Goal: Information Seeking & Learning: Check status

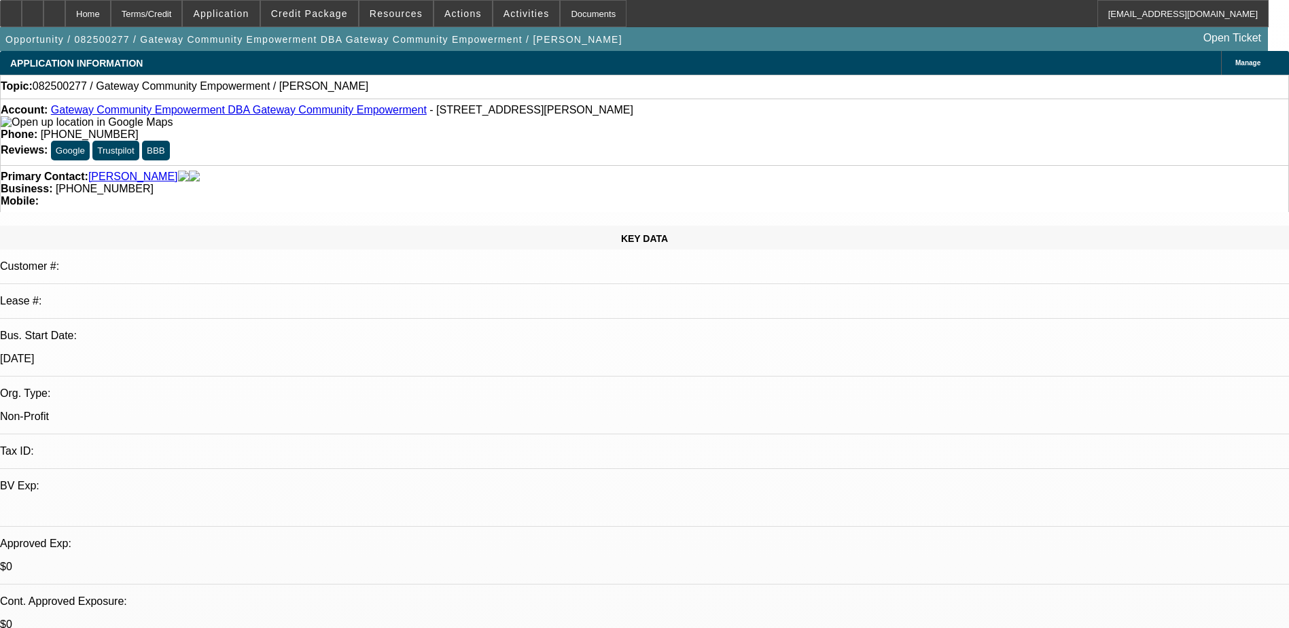
select select "0"
select select "2"
select select "0.1"
select select "1"
select select "2"
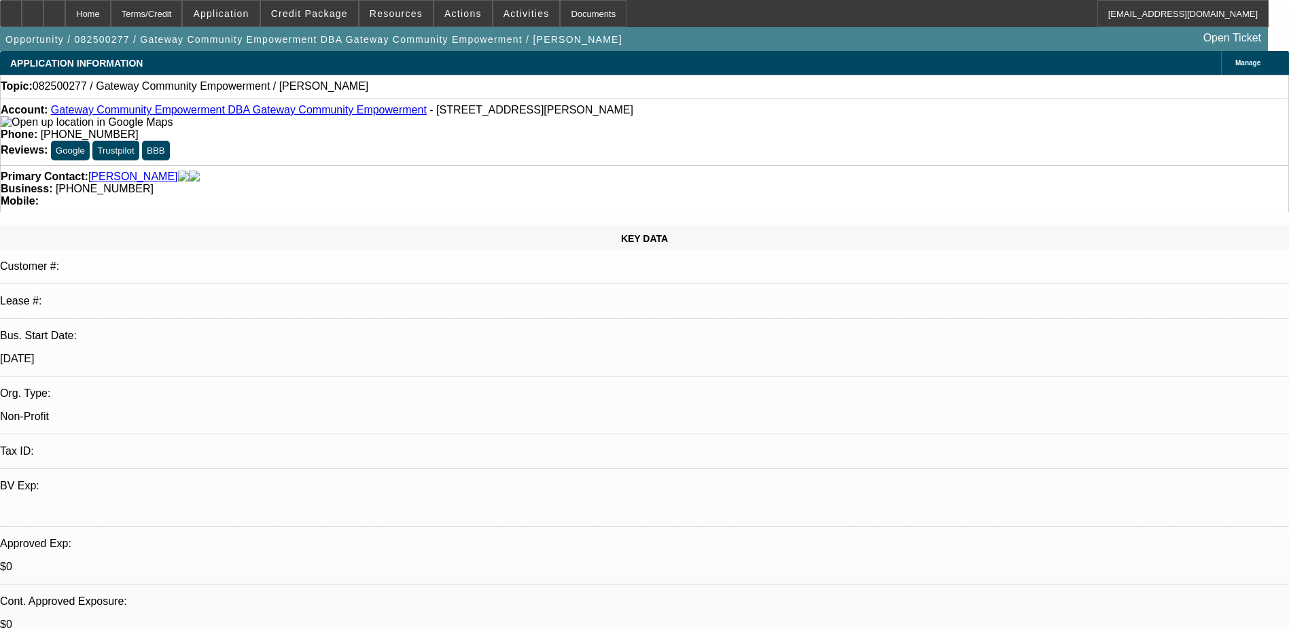
select select "4"
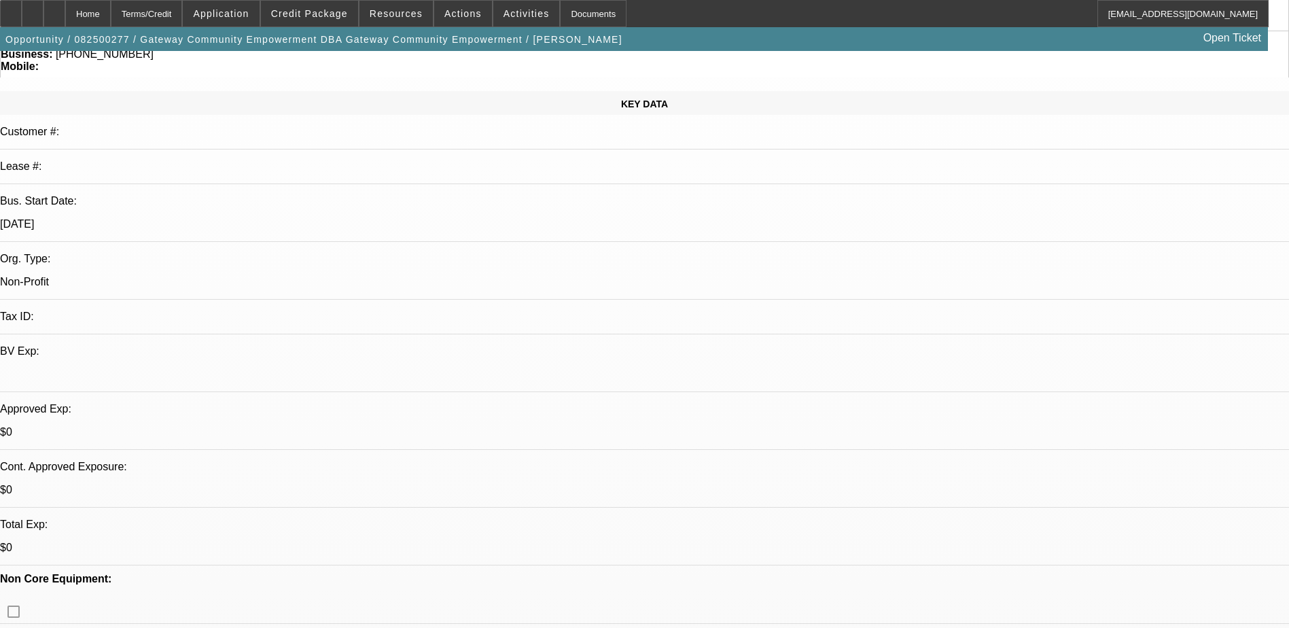
scroll to position [136, 0]
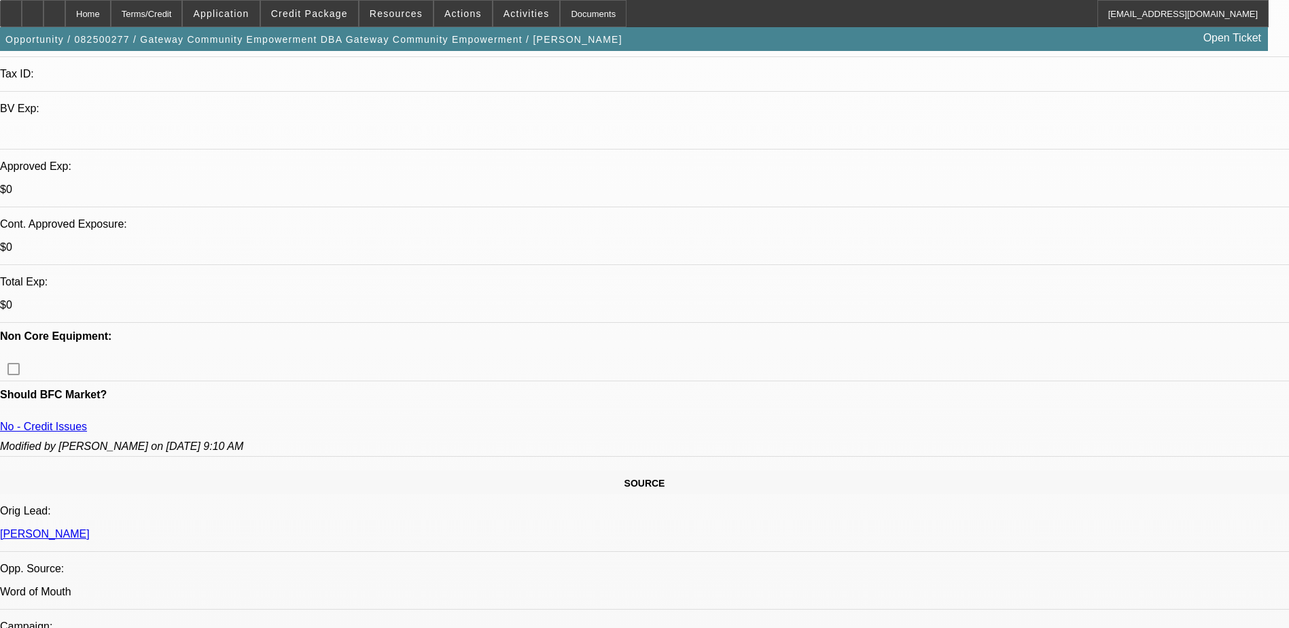
scroll to position [408, 0]
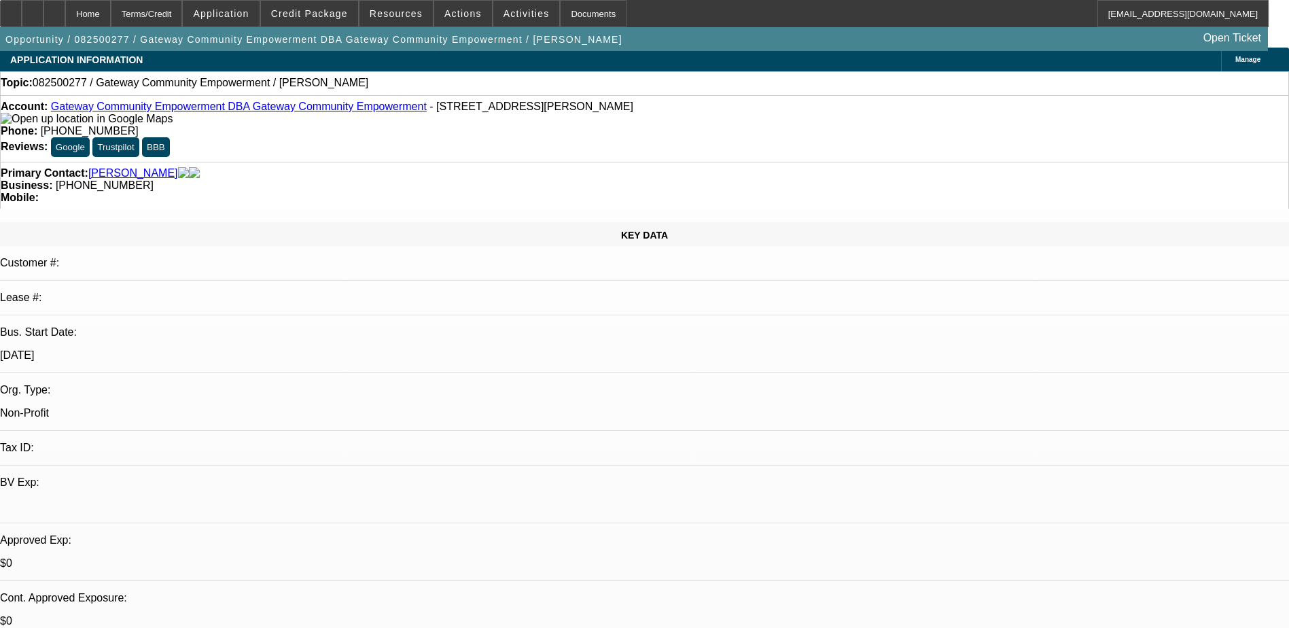
scroll to position [0, 0]
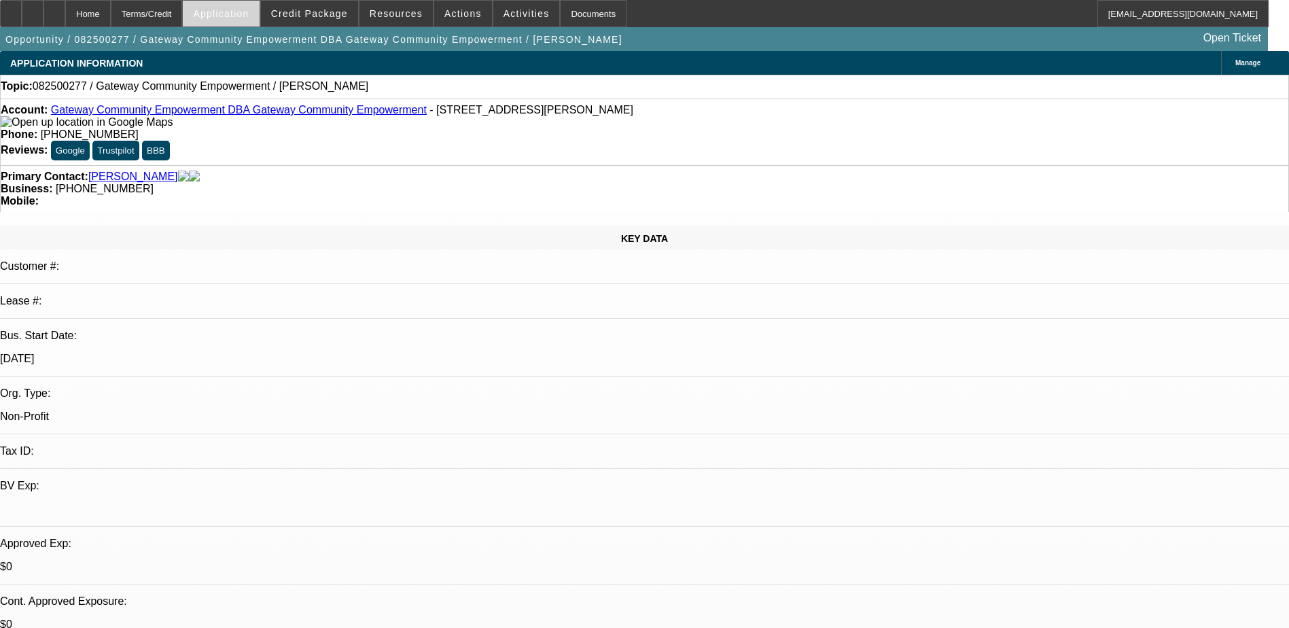
click at [249, 18] on span "Application" at bounding box center [221, 13] width 56 height 11
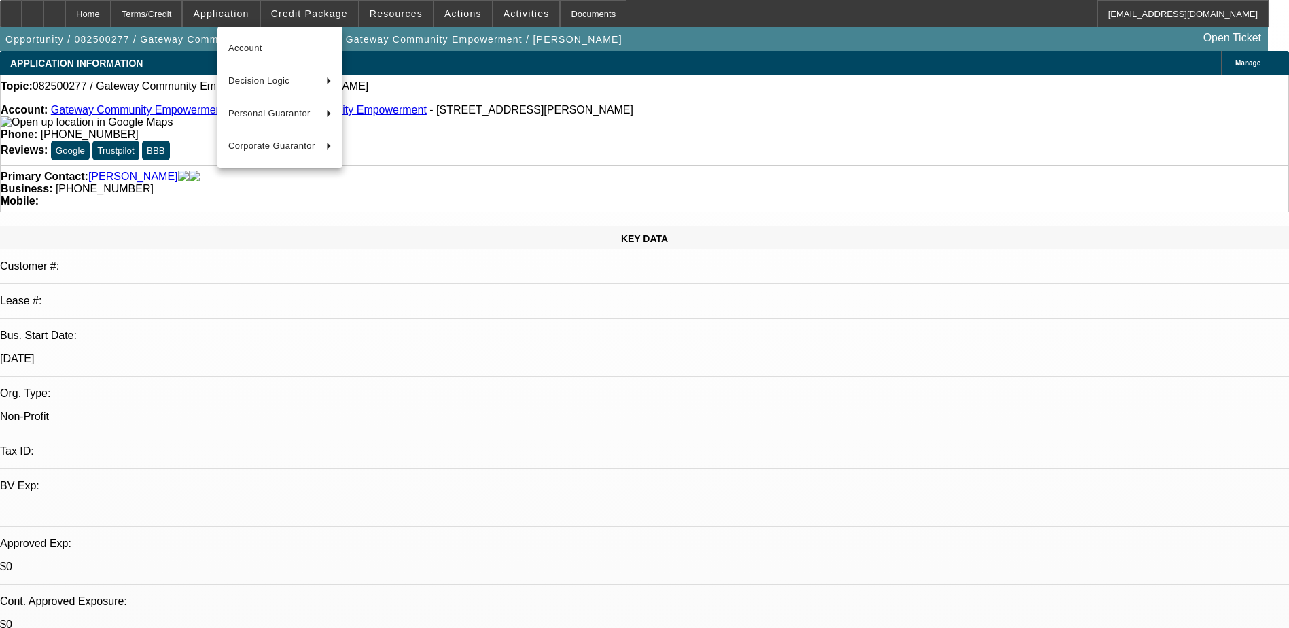
click at [329, 11] on div at bounding box center [644, 314] width 1289 height 628
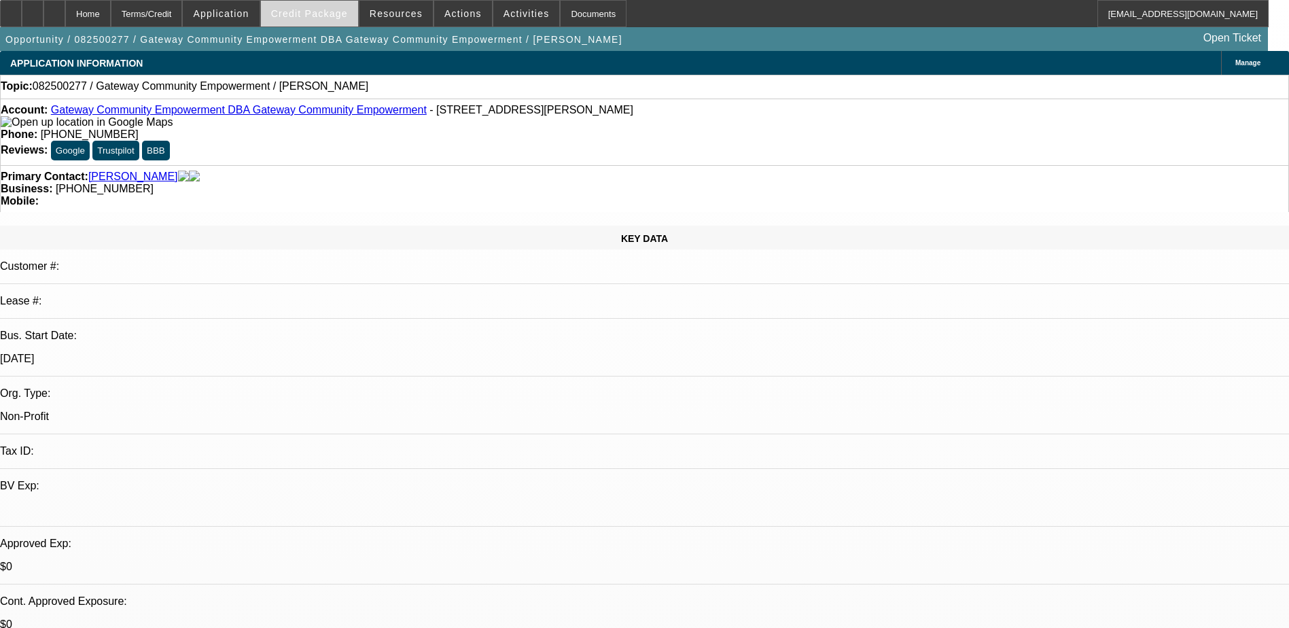
click at [341, 14] on span "Credit Package" at bounding box center [309, 13] width 77 height 11
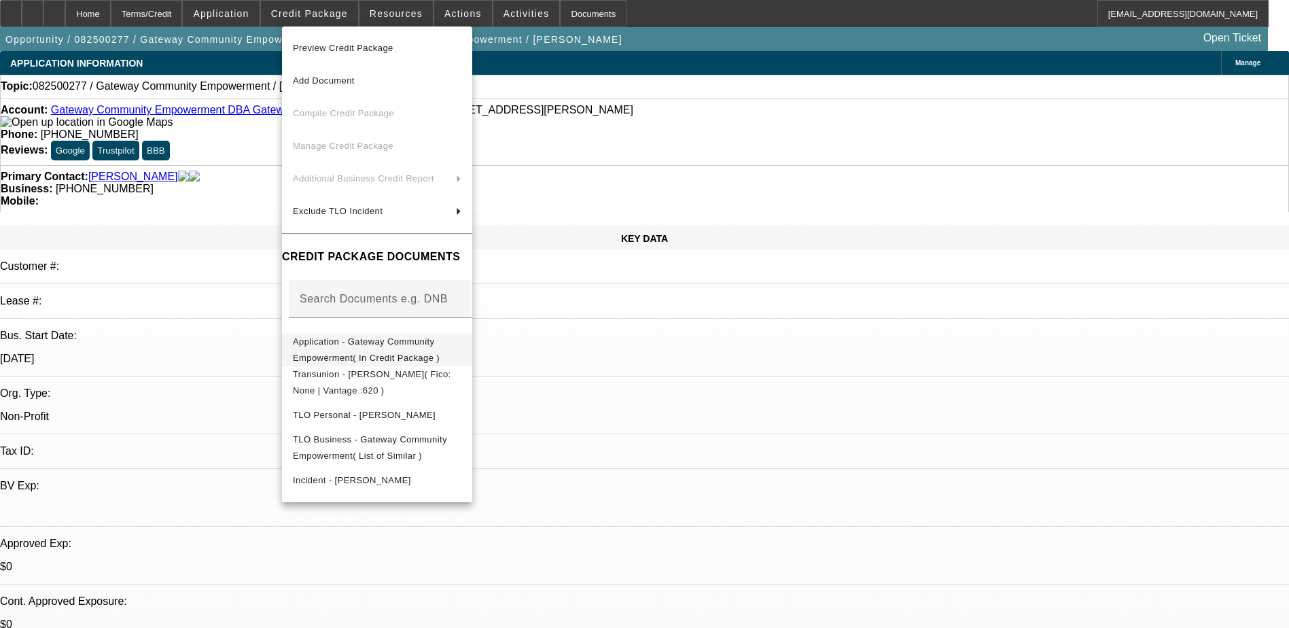
click at [367, 336] on span "Application - Gateway Community Empowerment( In Credit Package )" at bounding box center [377, 350] width 169 height 33
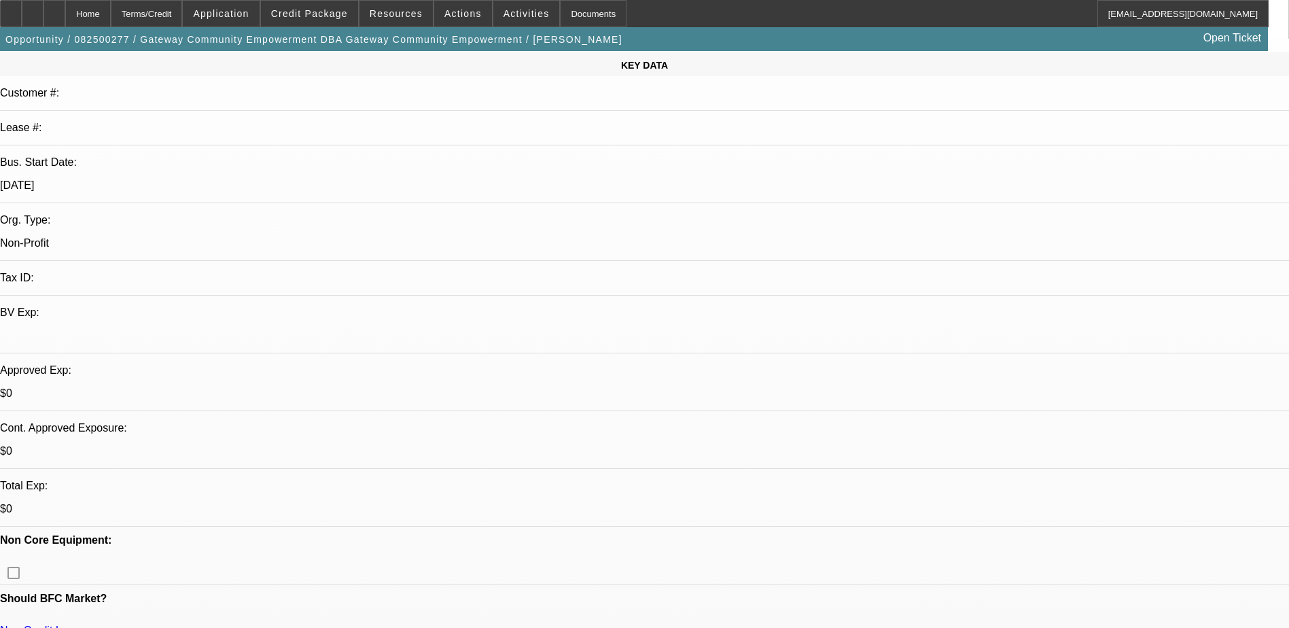
scroll to position [204, 0]
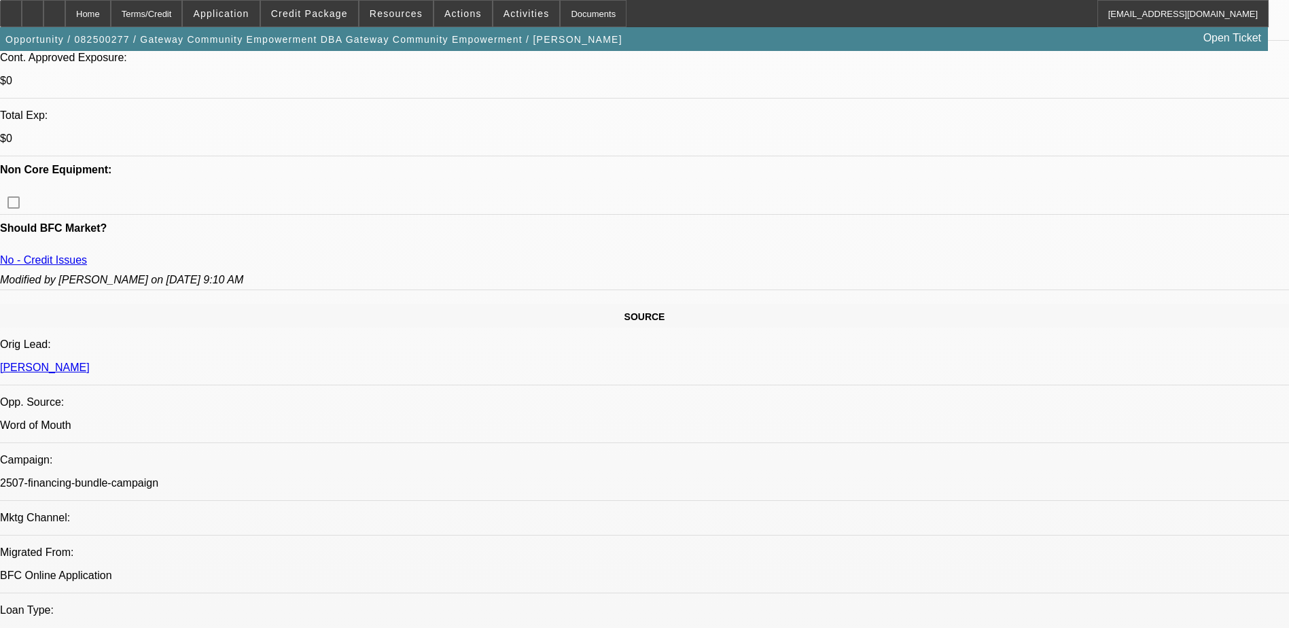
scroll to position [31, 0]
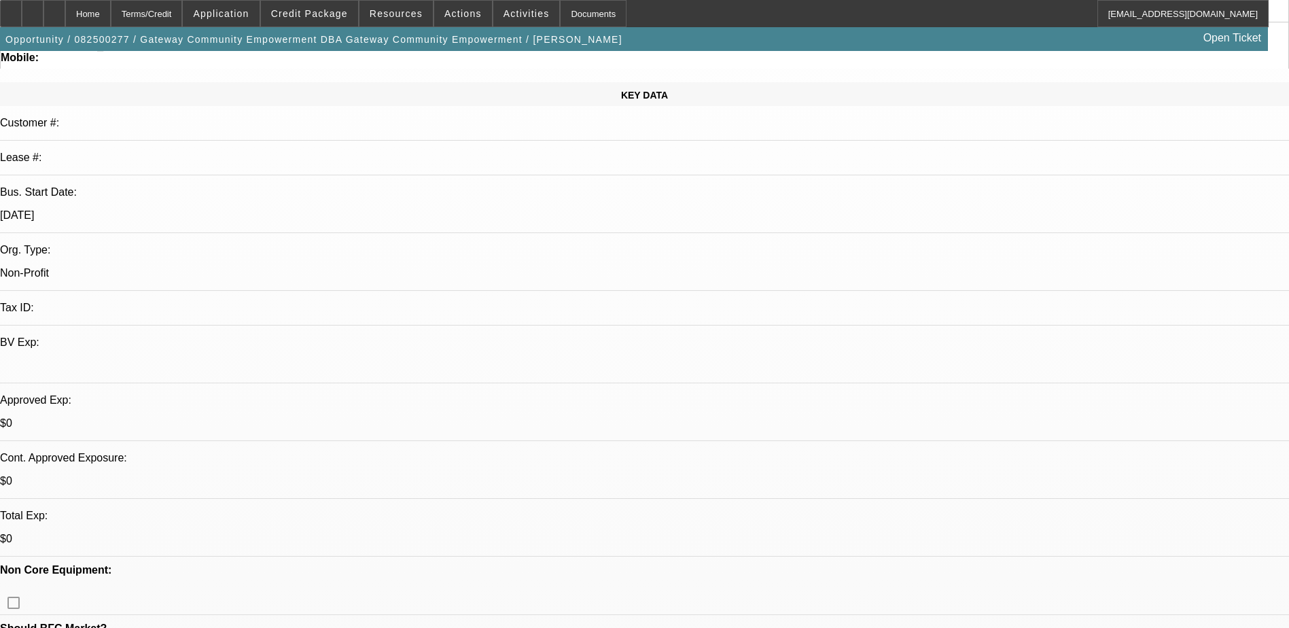
scroll to position [68, 0]
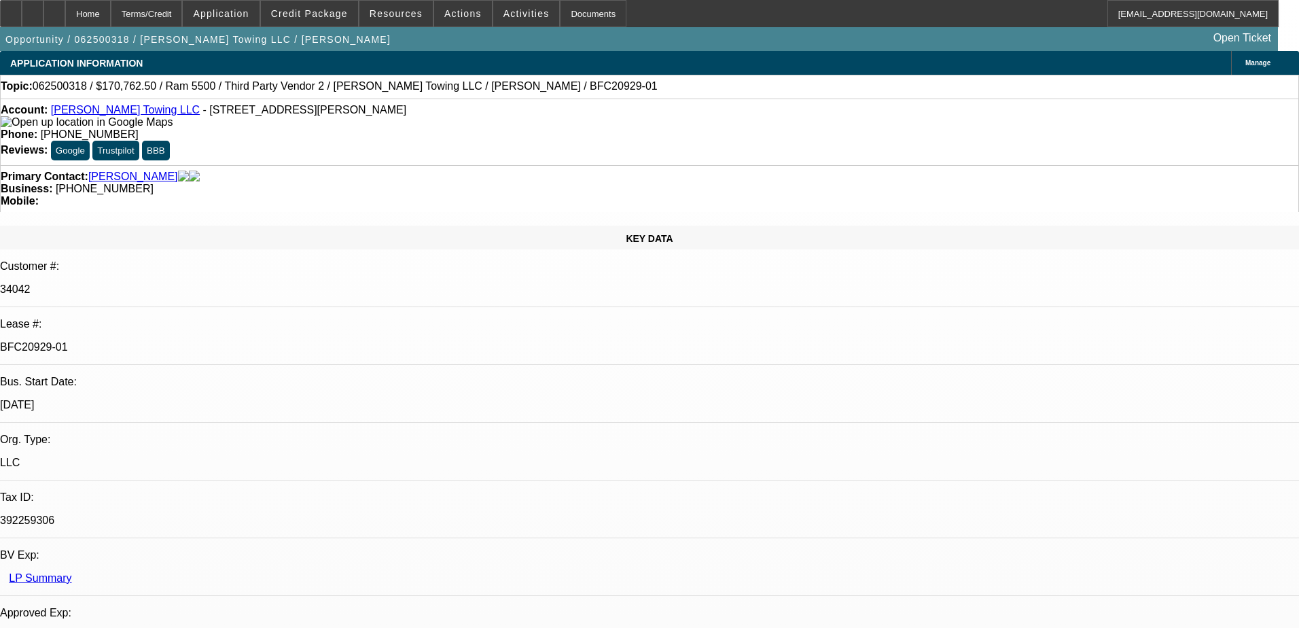
select select "0"
select select "2"
select select "0"
select select "6"
select select "0"
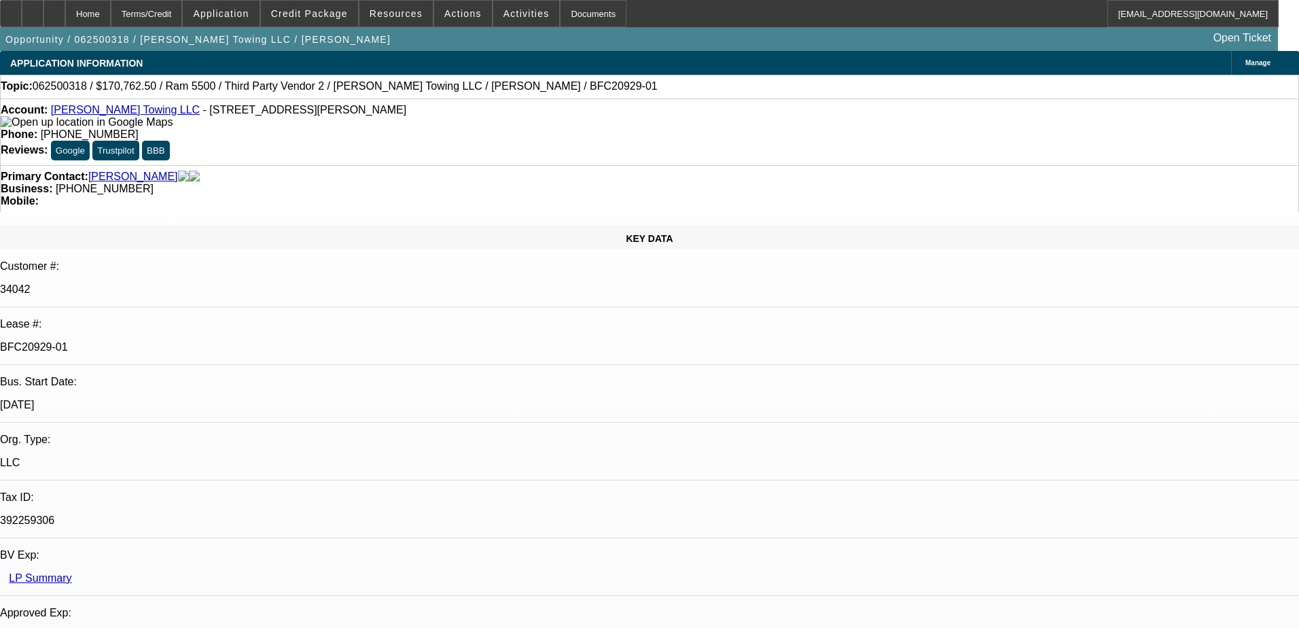
select select "2"
select select "0"
select select "6"
select select "0"
select select "2"
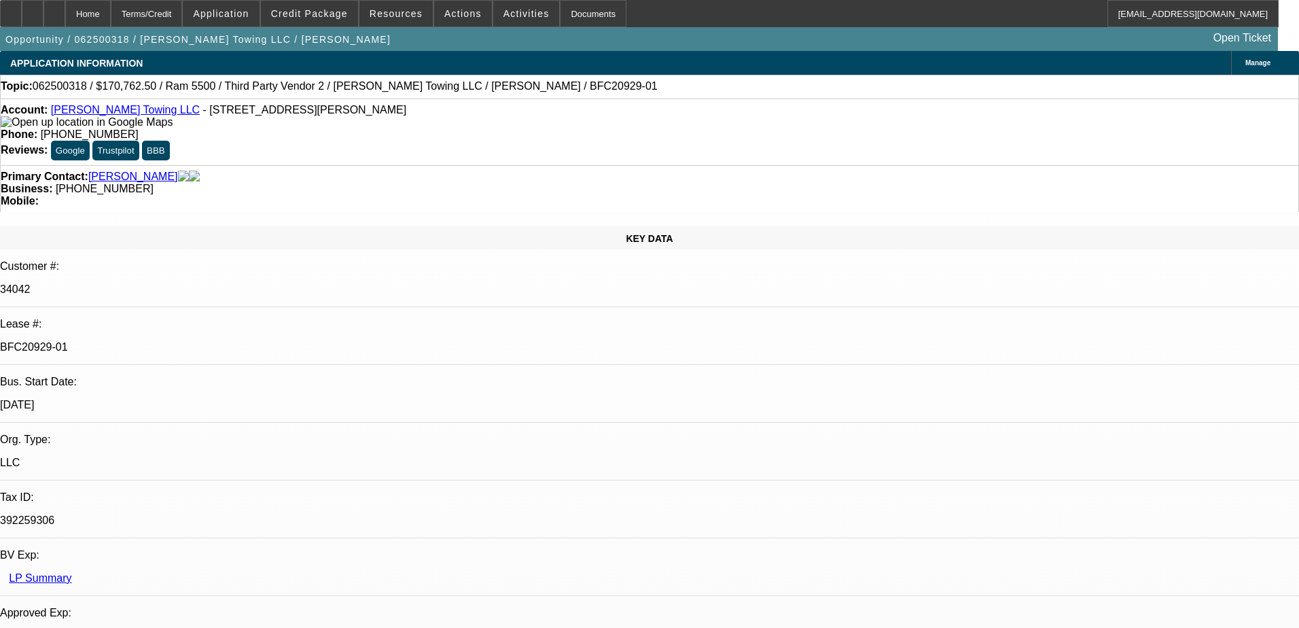
select select "0"
select select "6"
select select "0"
select select "2"
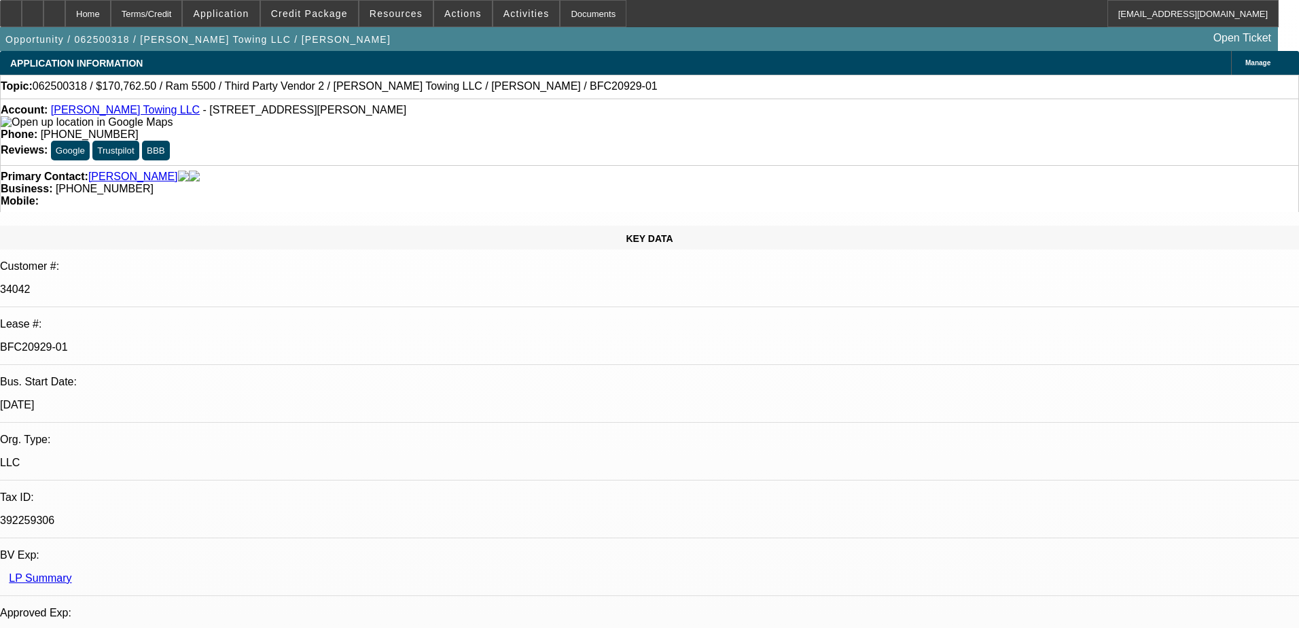
select select "0"
select select "6"
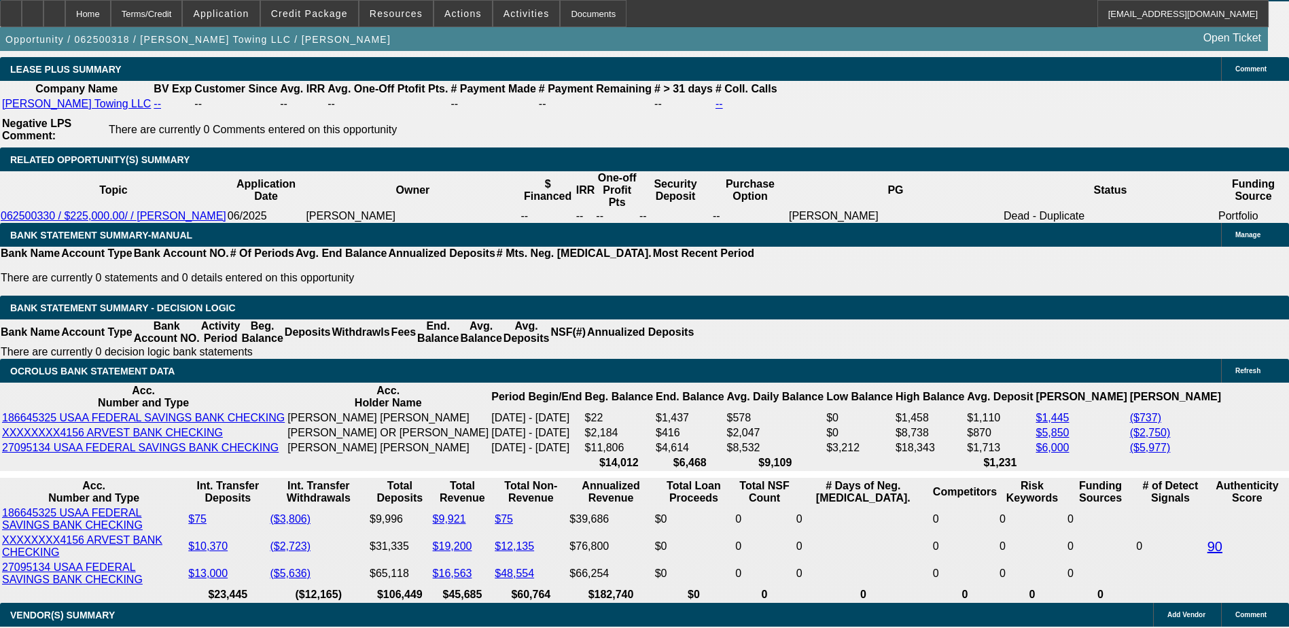
scroll to position [2447, 0]
